Goal: Task Accomplishment & Management: Manage account settings

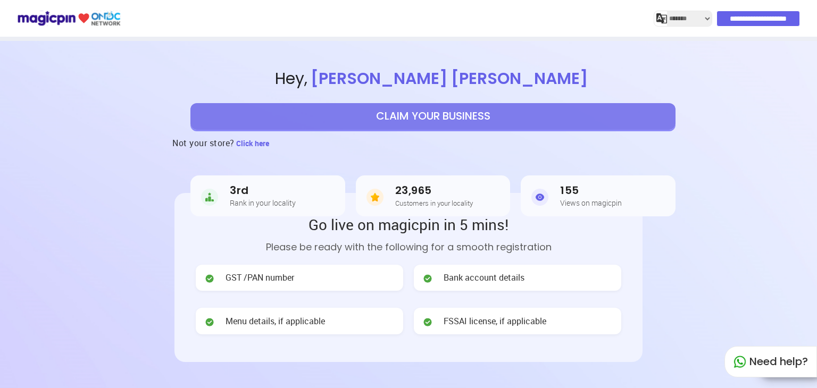
select select "*******"
click at [760, 17] on input "**********" at bounding box center [759, 18] width 82 height 15
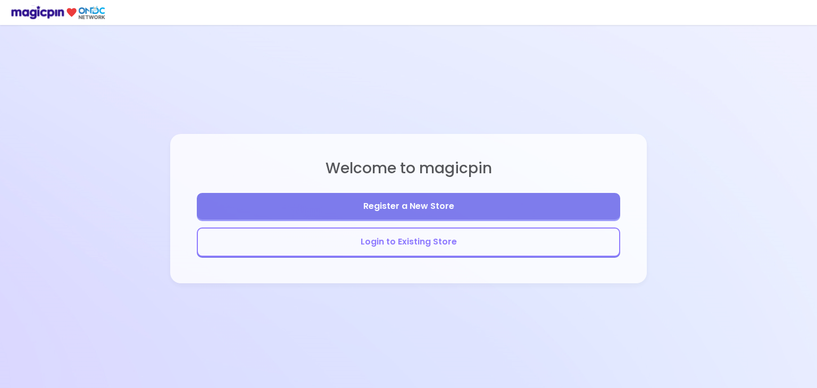
click at [419, 245] on button "Login to Existing Store" at bounding box center [409, 242] width 424 height 29
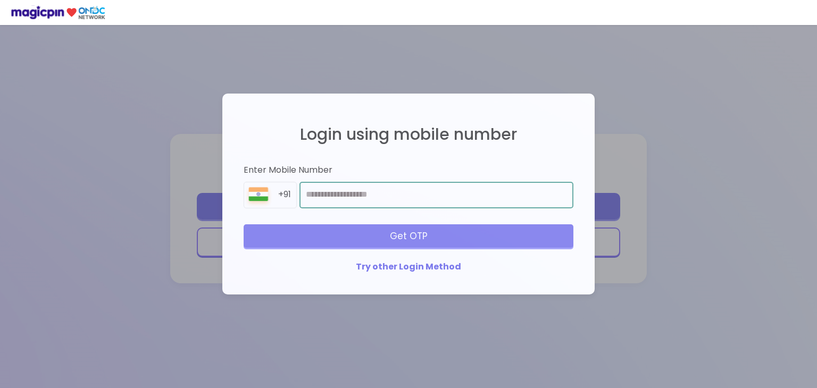
click at [423, 194] on input "number" at bounding box center [437, 195] width 274 height 27
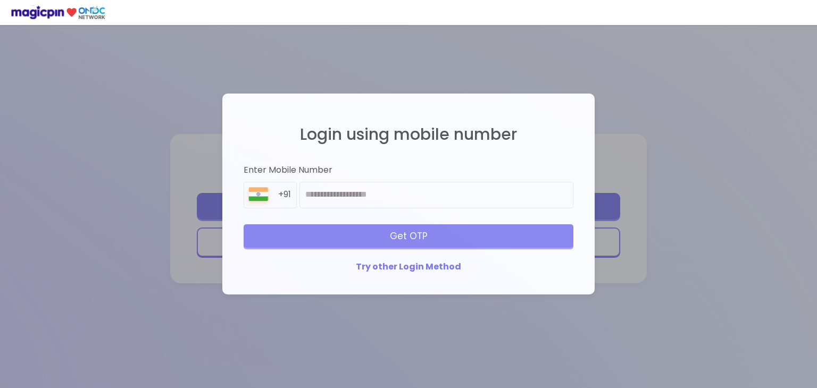
click at [441, 266] on div "Try other Login Method" at bounding box center [409, 267] width 330 height 12
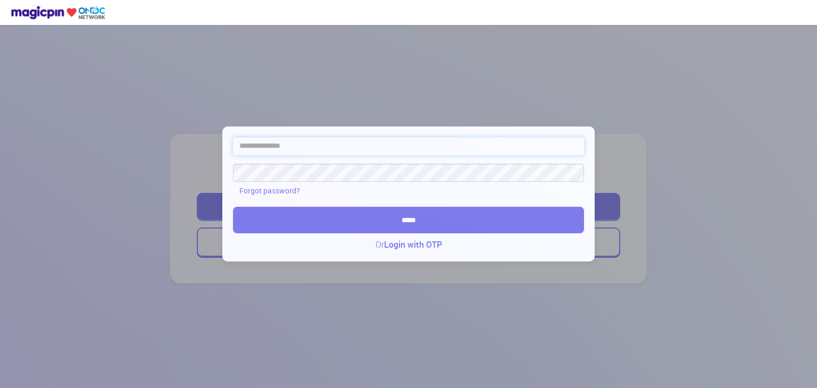
click at [290, 145] on input "text" at bounding box center [408, 146] width 351 height 18
paste input "*******"
type input "*******"
click at [233, 207] on input "*****" at bounding box center [408, 220] width 351 height 27
type input "**********"
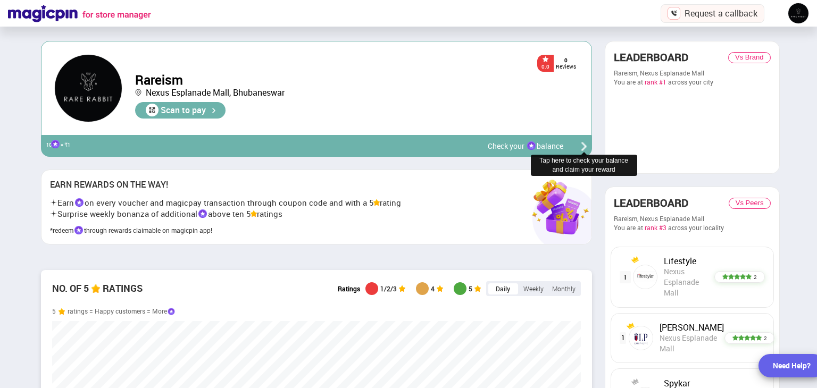
click at [550, 144] on div "Check your balance" at bounding box center [526, 146] width 76 height 11
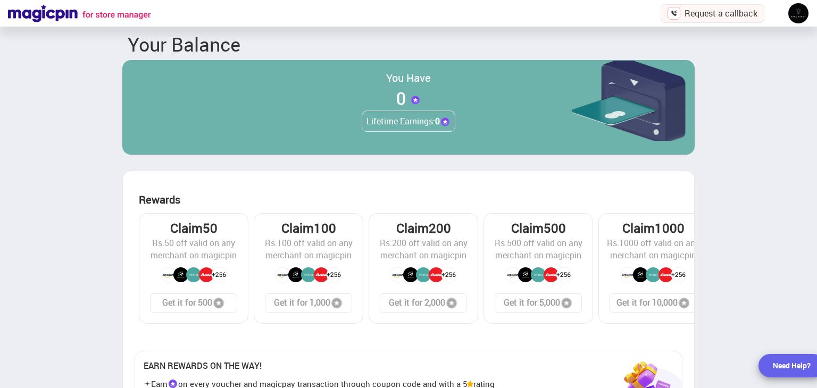
scroll to position [157, 0]
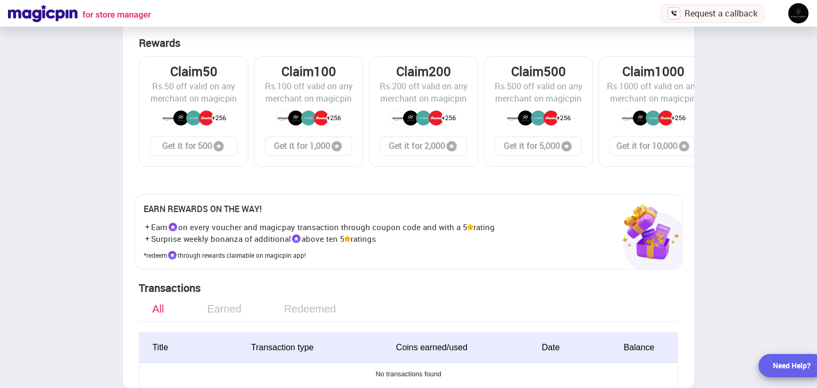
click at [164, 309] on span "All" at bounding box center [158, 309] width 38 height 22
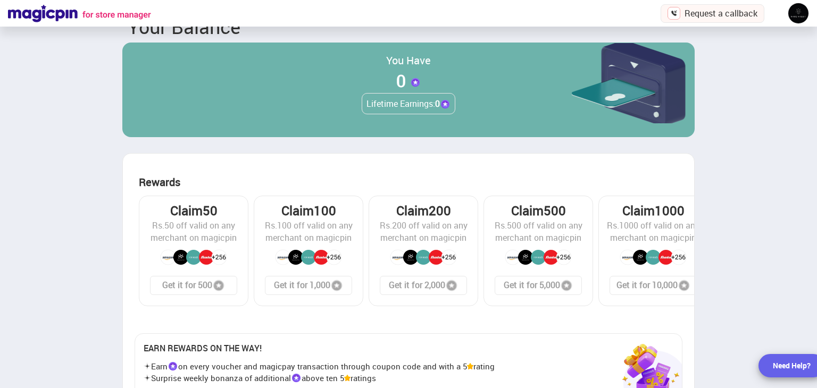
scroll to position [0, 0]
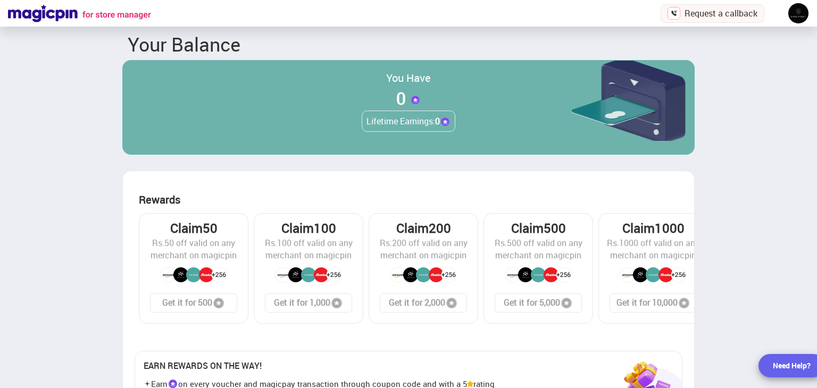
click at [798, 12] on img at bounding box center [798, 13] width 21 height 21
click at [742, 129] on div at bounding box center [408, 194] width 817 height 388
click at [47, 12] on img at bounding box center [79, 14] width 143 height 18
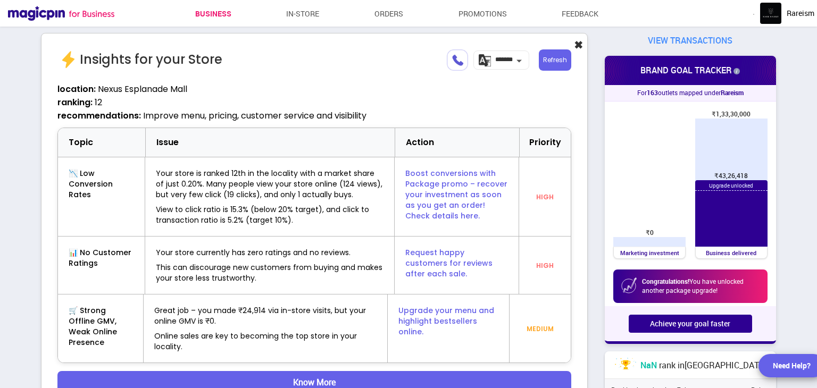
scroll to position [530173, 531484]
click at [703, 41] on div "VIEW TRANSACTIONS" at bounding box center [690, 40] width 171 height 15
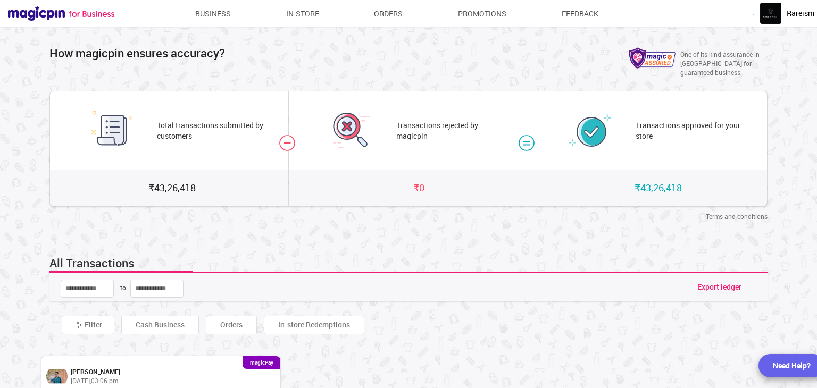
scroll to position [96, 0]
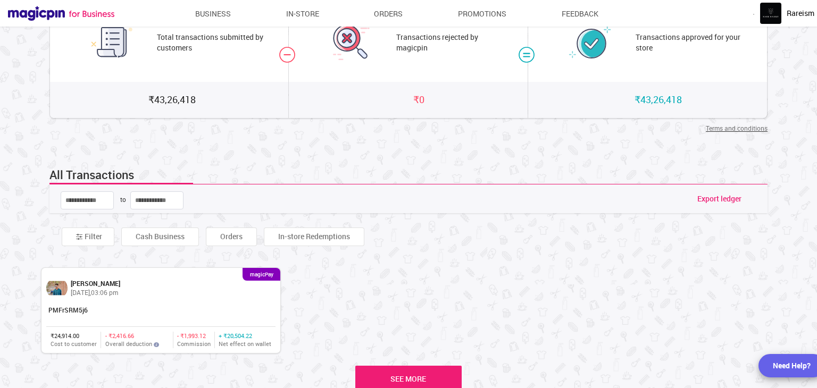
click at [107, 332] on div "- ₹2,416.66" at bounding box center [137, 336] width 64 height 9
click at [54, 327] on div "₹24,914.00 Cost to customer - ₹2,416.66 Overall deduction - ₹1,993.12 Commissio…" at bounding box center [161, 337] width 230 height 21
drag, startPoint x: 74, startPoint y: 296, endPoint x: 115, endPoint y: 279, distance: 44.2
click at [77, 299] on div "PMFrSRM5j6" at bounding box center [161, 313] width 230 height 28
click at [120, 279] on span "[PERSON_NAME]" at bounding box center [95, 283] width 49 height 9
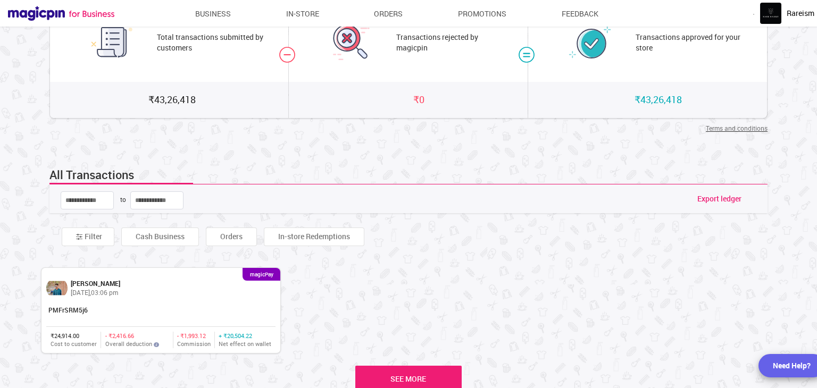
click at [798, 22] on div "Rareism" at bounding box center [787, 13] width 54 height 21
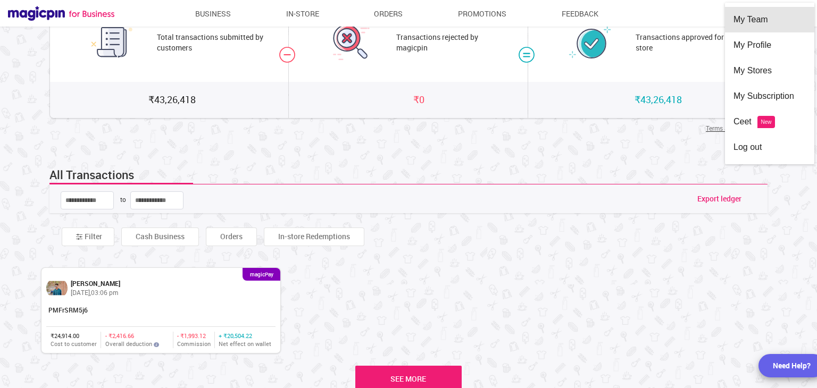
click at [749, 26] on div "My Team" at bounding box center [770, 20] width 72 height 26
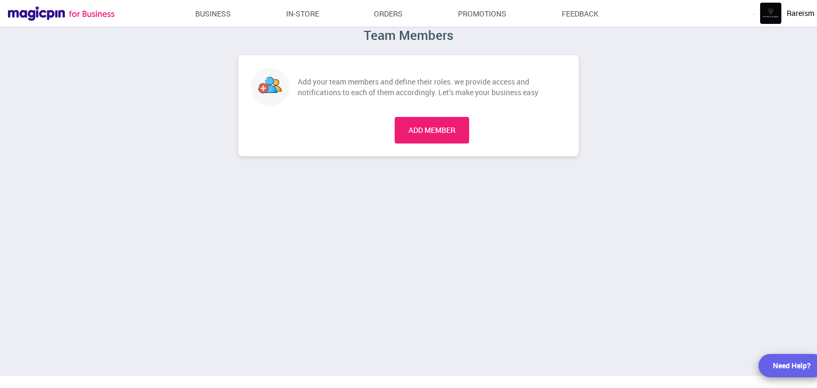
click at [794, 16] on span "Rareism" at bounding box center [801, 13] width 28 height 11
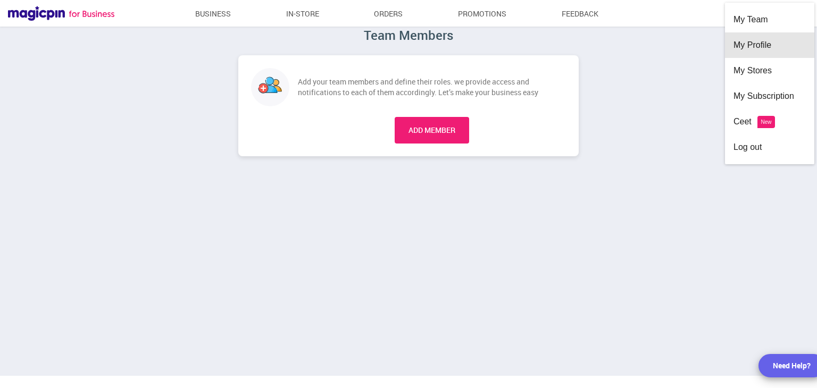
click at [763, 47] on div "My Profile" at bounding box center [770, 45] width 72 height 26
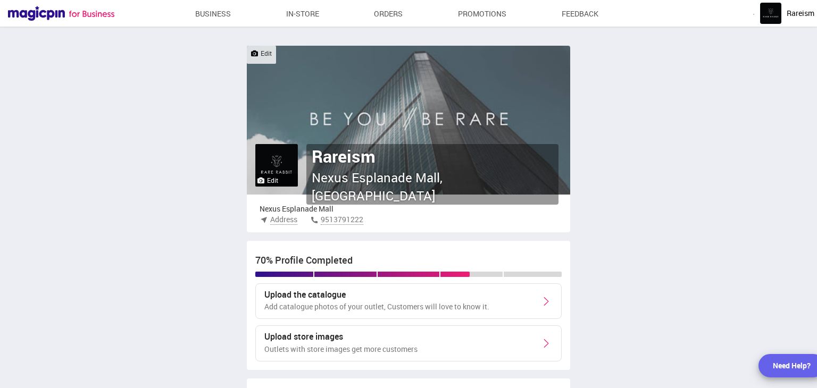
click at [275, 180] on label "Edit" at bounding box center [268, 180] width 21 height 9
click at [0, 0] on input "Edit" at bounding box center [0, 0] width 0 height 0
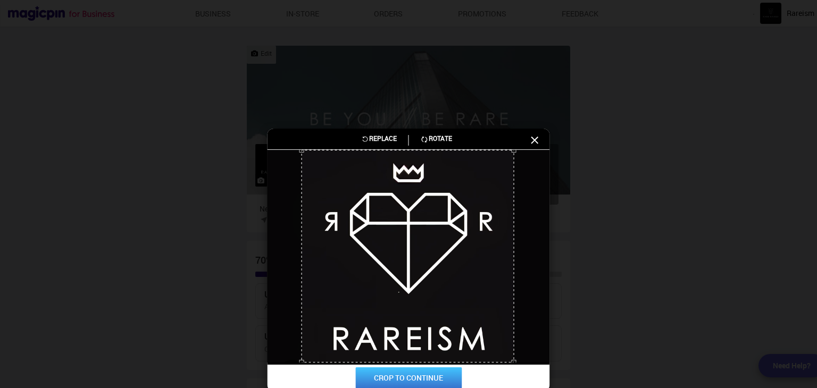
click at [409, 378] on button "CROP TO CONTINUE" at bounding box center [408, 378] width 106 height 21
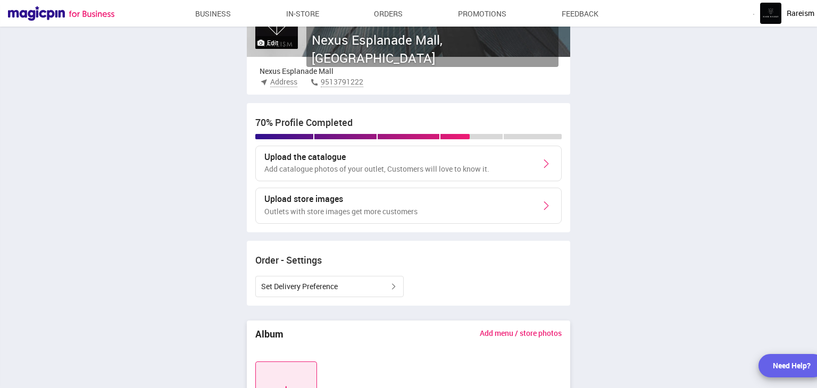
scroll to position [88, 0]
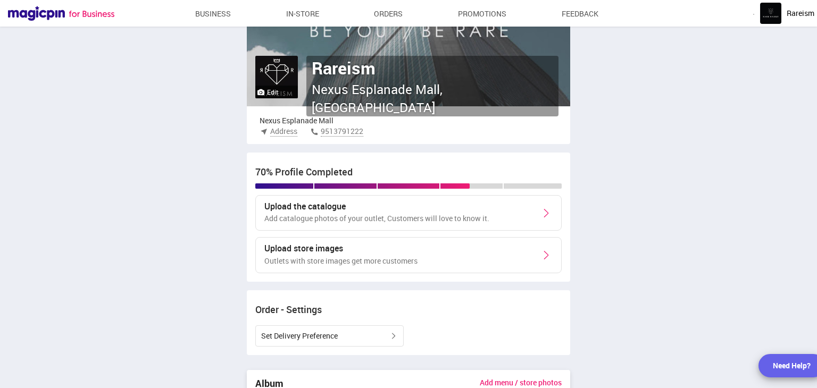
click at [550, 250] on img at bounding box center [546, 255] width 13 height 13
click at [543, 254] on img at bounding box center [546, 255] width 13 height 13
click at [547, 254] on img at bounding box center [546, 255] width 13 height 13
click at [544, 252] on img at bounding box center [546, 255] width 13 height 13
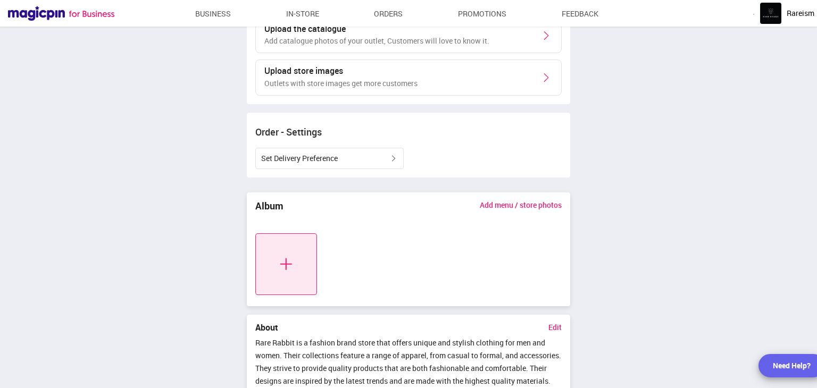
scroll to position [354, 0]
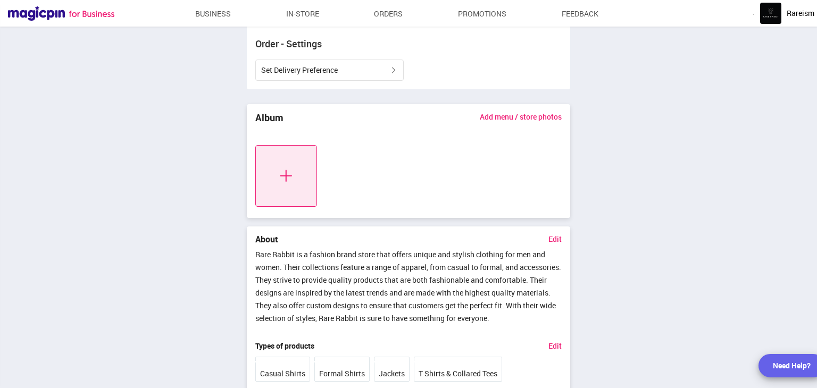
click at [268, 179] on img at bounding box center [286, 176] width 62 height 62
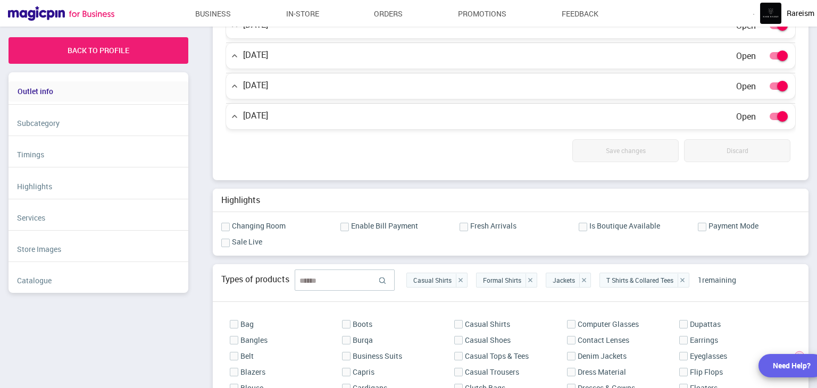
scroll to position [994, 0]
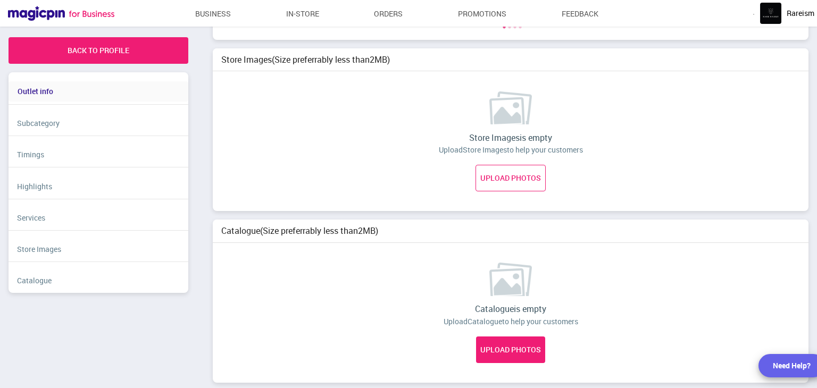
click at [502, 167] on link "UPLOAD PHOTOS" at bounding box center [511, 178] width 70 height 27
click at [0, 0] on input "UPLOAD PHOTOS" at bounding box center [0, 0] width 0 height 0
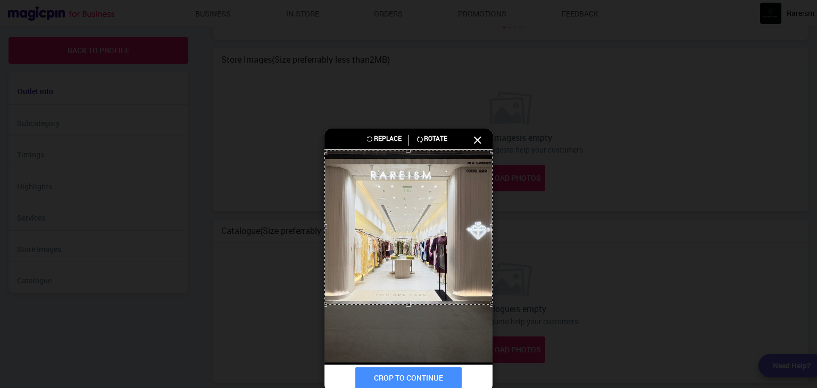
drag, startPoint x: 411, startPoint y: 361, endPoint x: 408, endPoint y: 303, distance: 58.1
click at [408, 151] on div at bounding box center [408, 151] width 167 height 0
drag, startPoint x: 408, startPoint y: 151, endPoint x: 408, endPoint y: 160, distance: 9.6
click at [408, 160] on div at bounding box center [408, 159] width 5 height 5
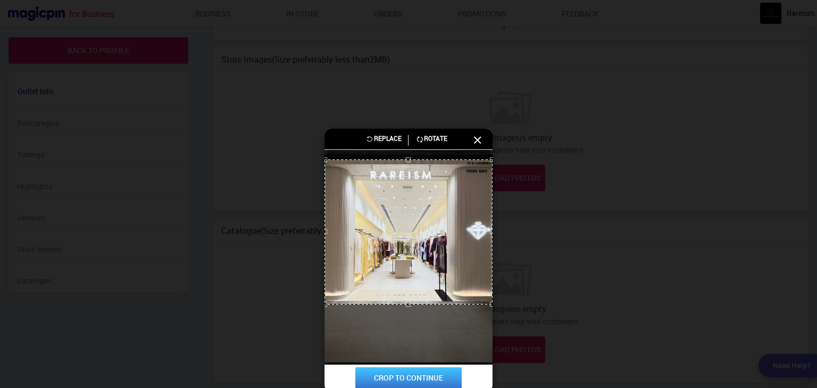
click at [413, 377] on button "CROP TO CONTINUE" at bounding box center [408, 378] width 106 height 21
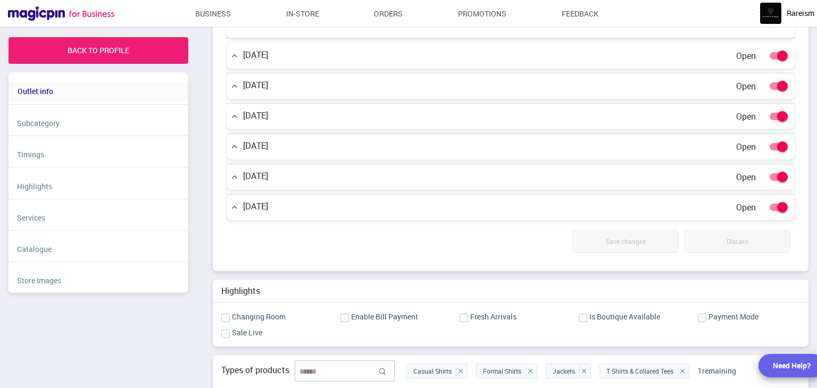
scroll to position [620, 0]
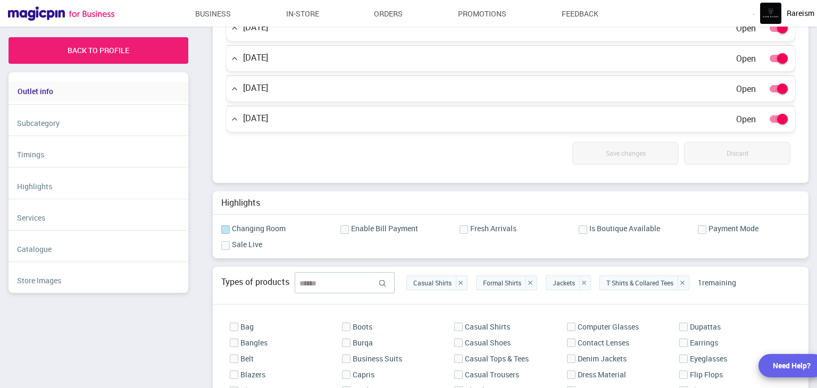
click at [227, 227] on label at bounding box center [224, 230] width 7 height 9
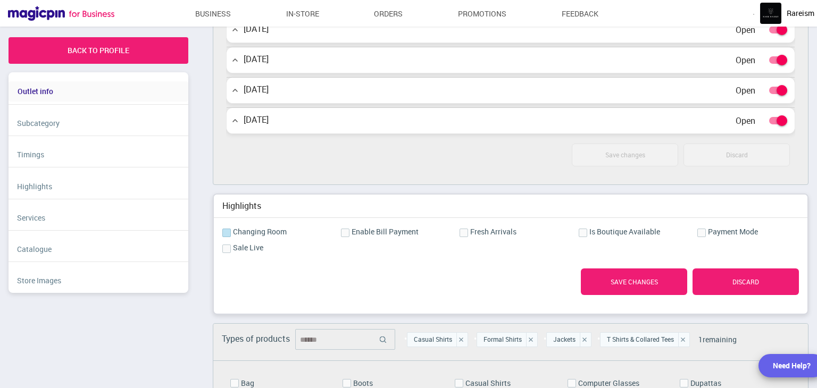
scroll to position [621, 0]
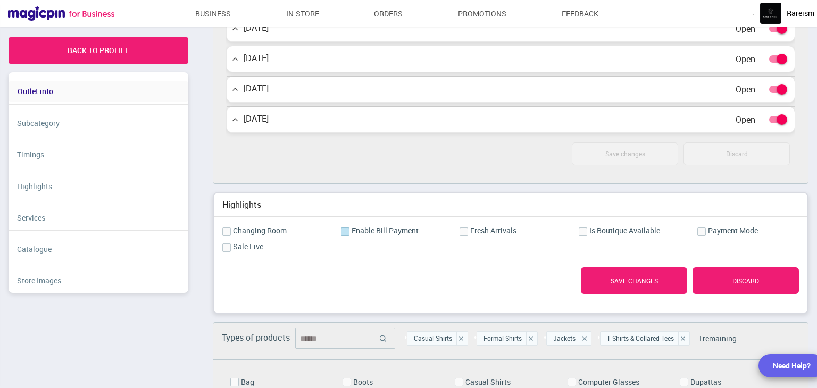
click at [348, 231] on label at bounding box center [344, 232] width 7 height 9
click at [467, 230] on label at bounding box center [463, 232] width 7 height 9
click at [705, 230] on label at bounding box center [701, 232] width 7 height 9
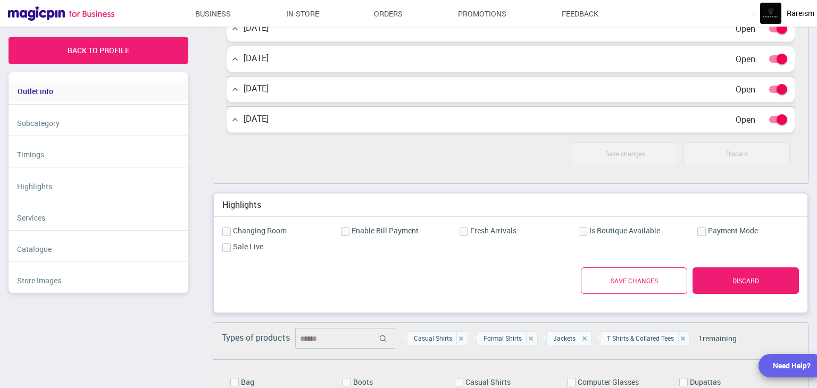
click at [630, 280] on link "Save Changes" at bounding box center [634, 281] width 106 height 27
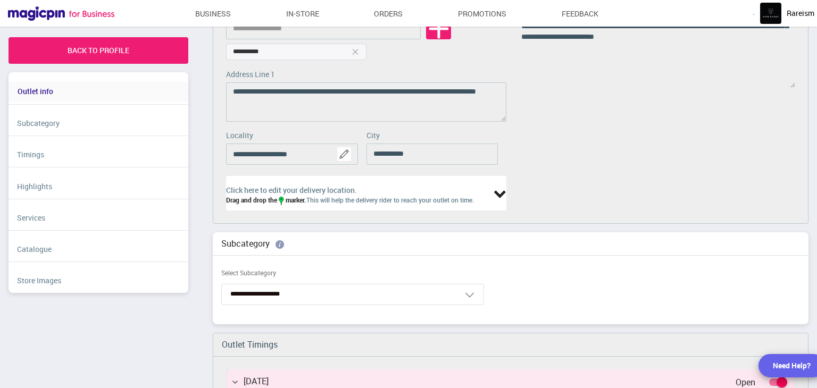
scroll to position [0, 0]
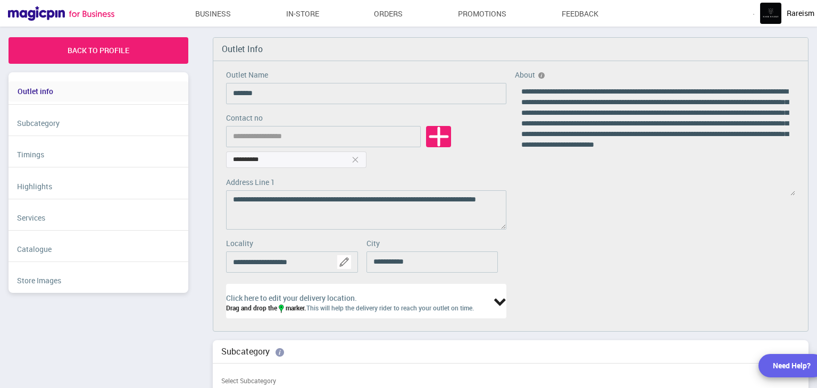
click at [771, 13] on img "button" at bounding box center [770, 13] width 21 height 21
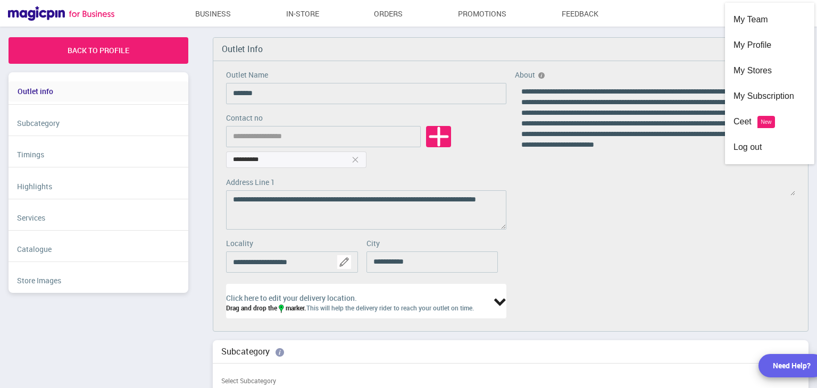
click at [633, 190] on div "**********" at bounding box center [510, 188] width 613 height 303
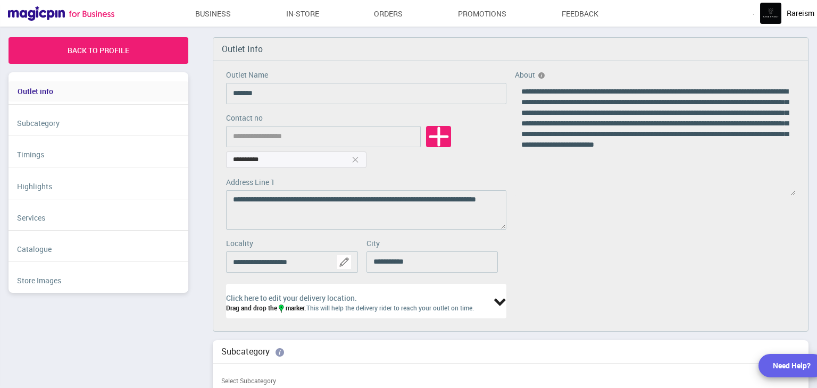
scroll to position [88, 0]
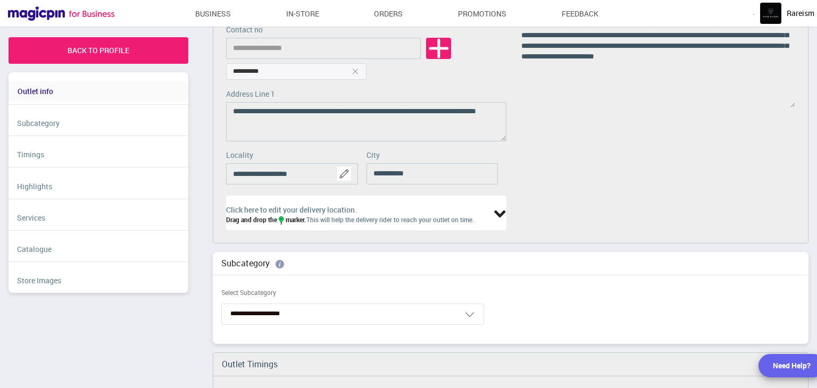
click at [285, 76] on div "**********" at bounding box center [510, 100] width 613 height 303
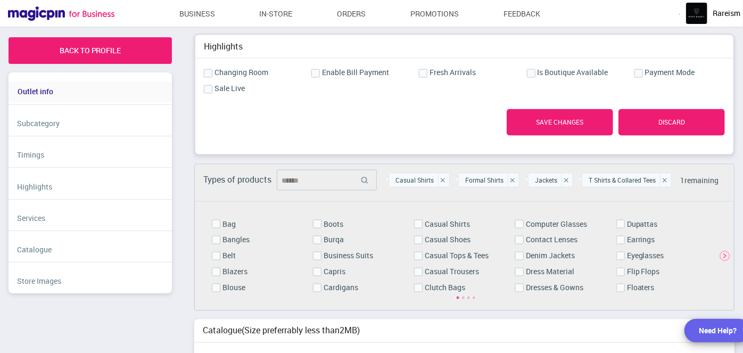
scroll to position [1075, 0]
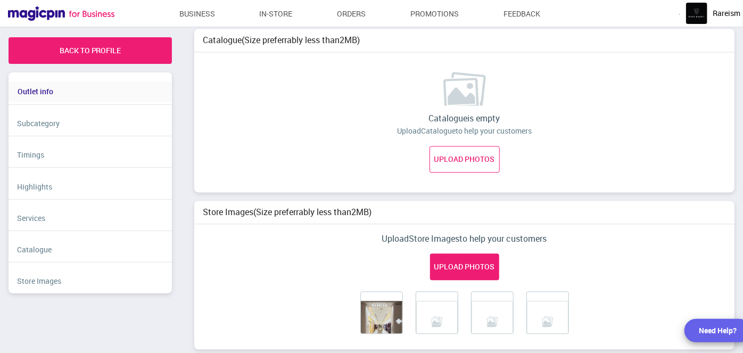
click at [461, 153] on link "UPLOAD PHOTOS" at bounding box center [464, 159] width 70 height 27
click at [0, 0] on input "UPLOAD PHOTOS" at bounding box center [0, 0] width 0 height 0
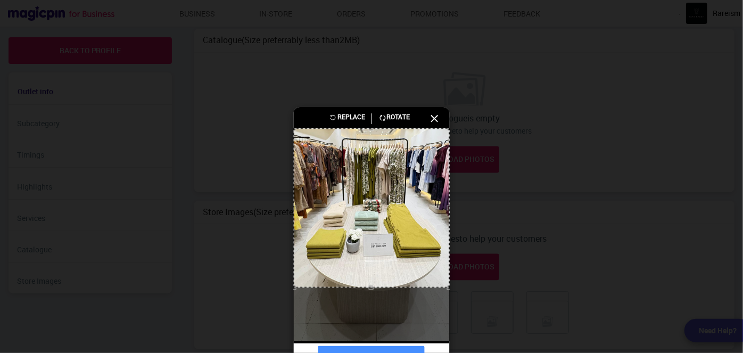
drag, startPoint x: 376, startPoint y: 341, endPoint x: 387, endPoint y: 287, distance: 55.3
click at [387, 287] on div at bounding box center [369, 286] width 155 height 3
click at [378, 132] on div at bounding box center [369, 131] width 155 height 3
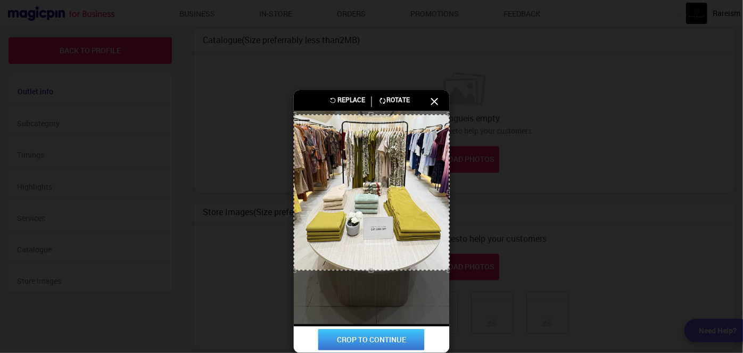
click at [357, 347] on button "CROP TO CONTINUE" at bounding box center [371, 339] width 106 height 21
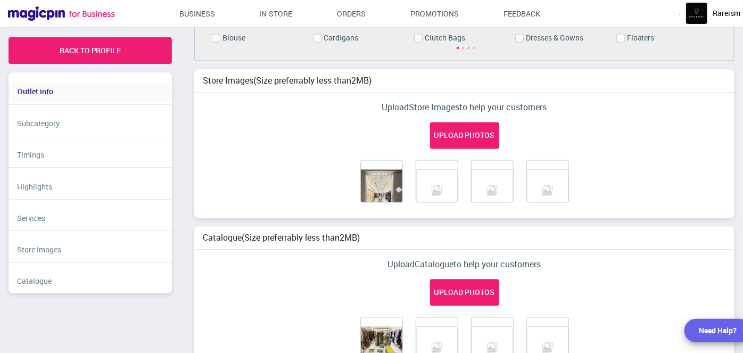
scroll to position [1060, 0]
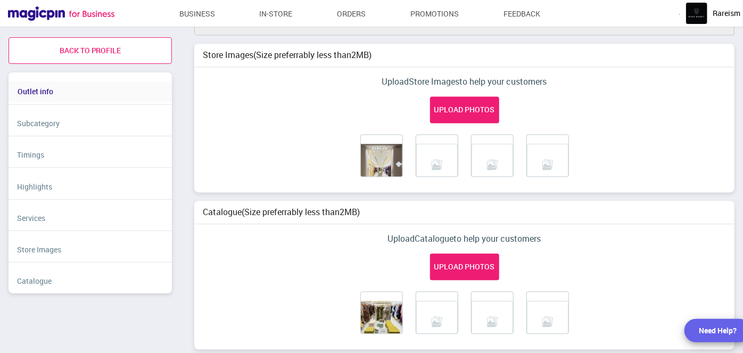
click at [98, 46] on link "back to profile" at bounding box center [90, 50] width 163 height 27
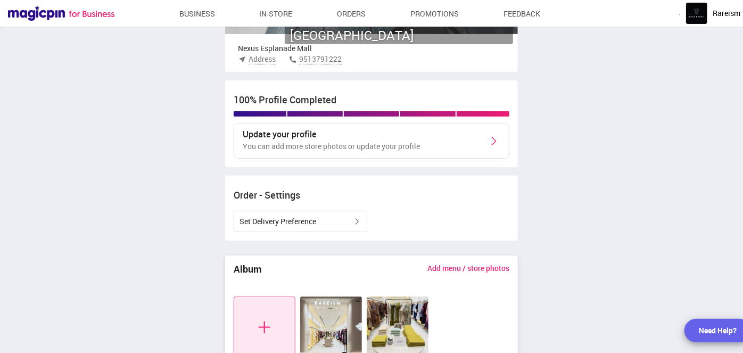
scroll to position [161, 0]
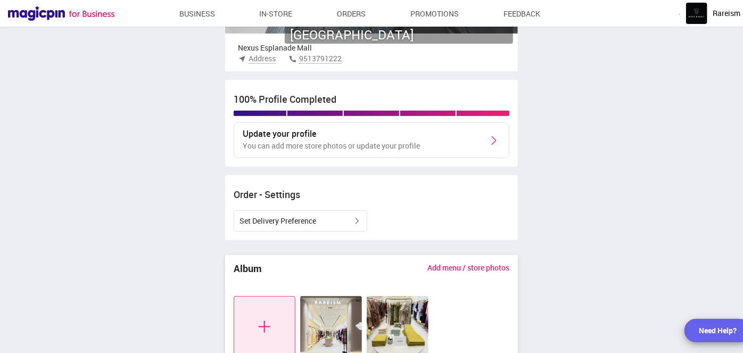
click at [452, 137] on div "Update your profile You can add more store photos or update your profile" at bounding box center [372, 140] width 276 height 36
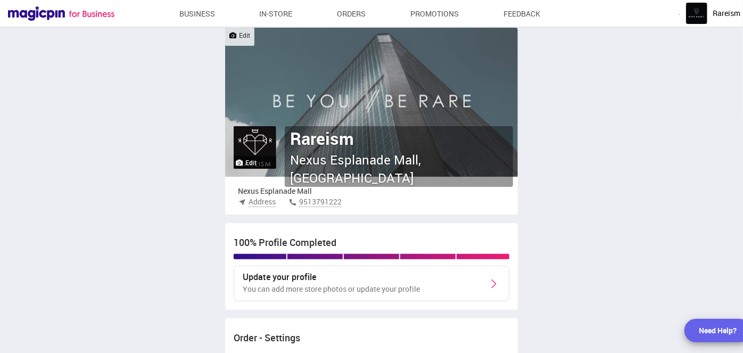
scroll to position [0, 0]
